Goal: Task Accomplishment & Management: Complete application form

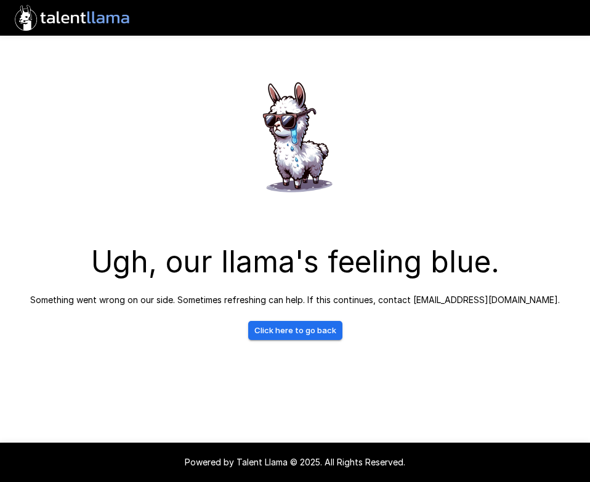
click at [292, 333] on link "Click here to go back" at bounding box center [295, 330] width 94 height 19
